Goal: Find contact information: Find contact information

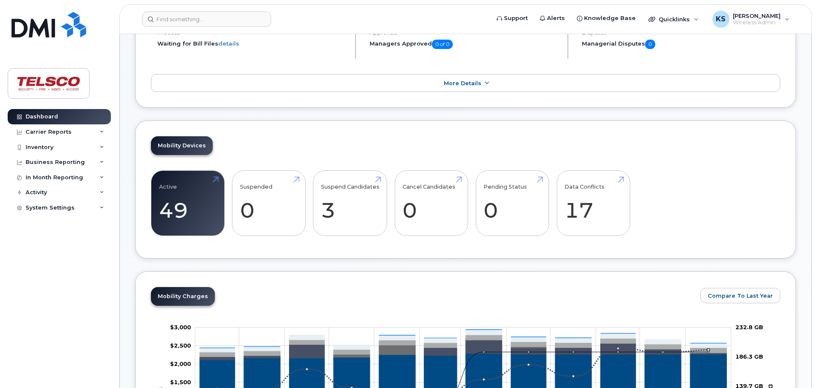
scroll to position [128, 0]
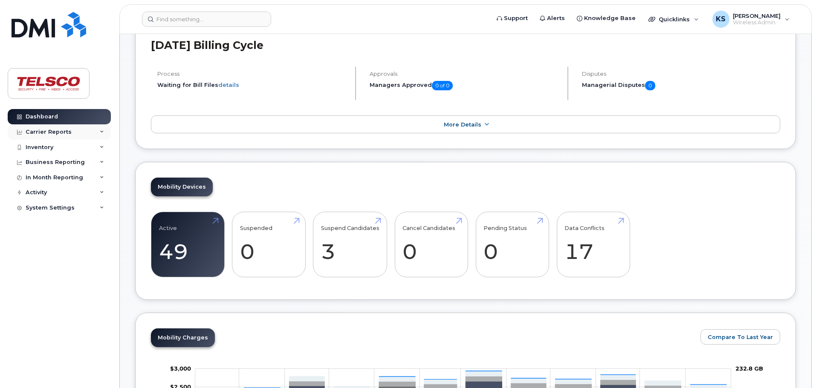
click at [100, 130] on icon at bounding box center [102, 132] width 4 height 4
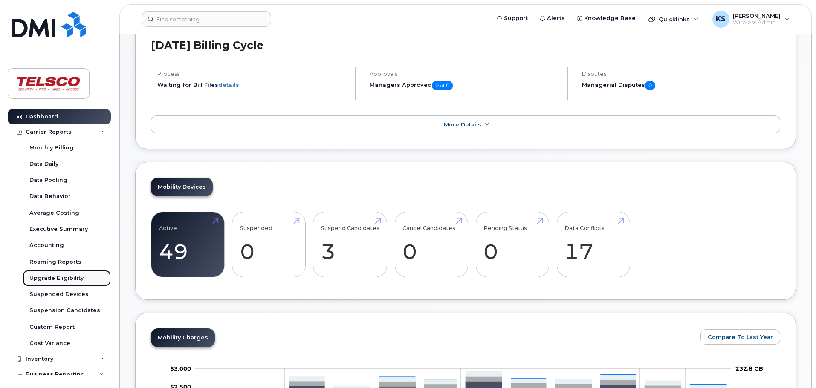
click at [62, 277] on div "Upgrade Eligibility" at bounding box center [56, 279] width 54 height 8
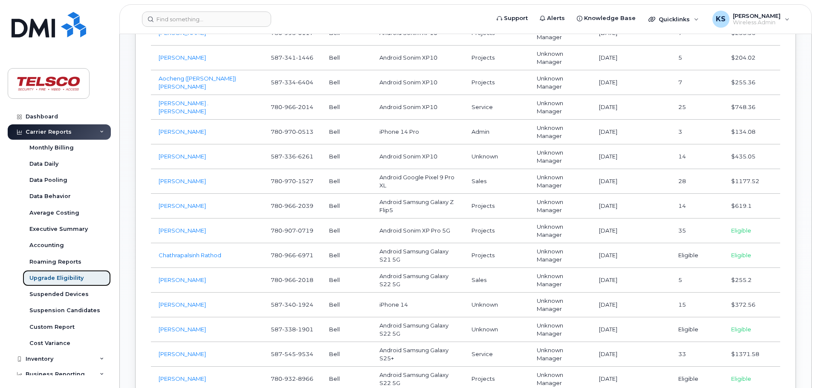
scroll to position [554, 0]
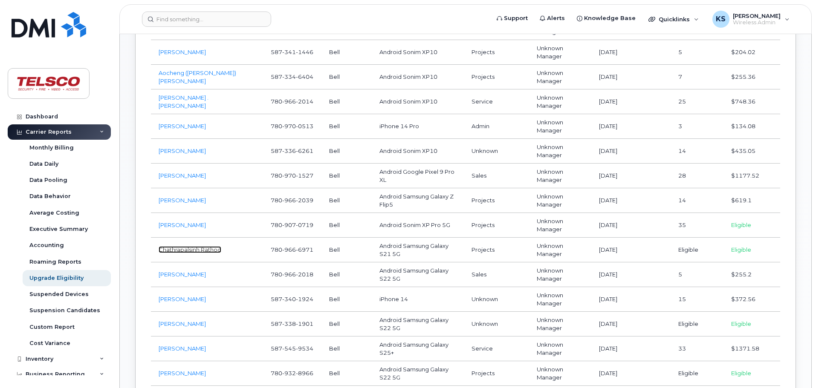
click at [203, 250] on link "Chathrapalsinh Rathod" at bounding box center [190, 249] width 63 height 7
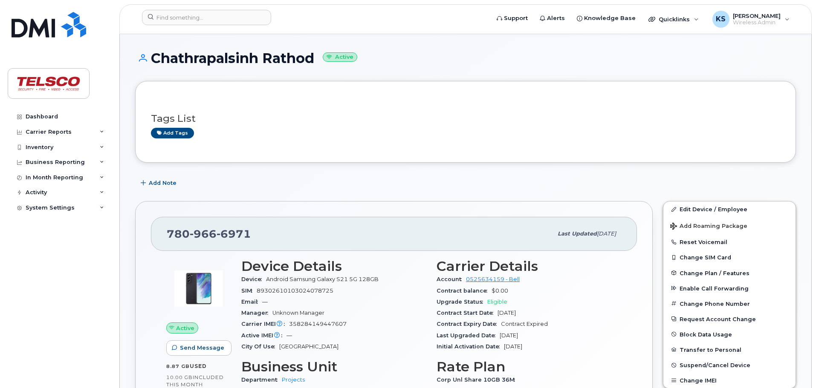
scroll to position [85, 0]
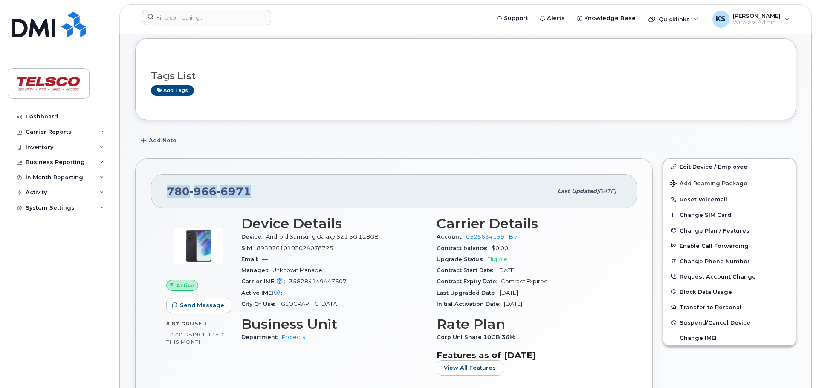
drag, startPoint x: 250, startPoint y: 189, endPoint x: 165, endPoint y: 190, distance: 84.8
click at [165, 190] on div "[PHONE_NUMBER] Last updated [DATE]" at bounding box center [394, 191] width 486 height 34
copy span "[PHONE_NUMBER]"
